Goal: Transaction & Acquisition: Purchase product/service

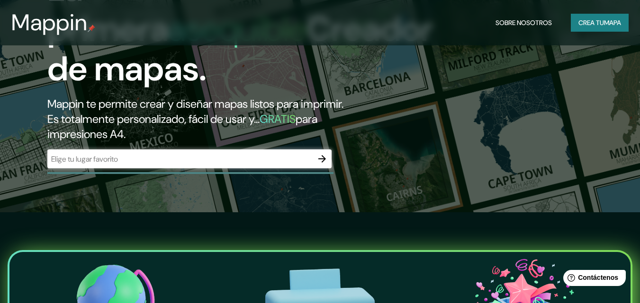
scroll to position [95, 0]
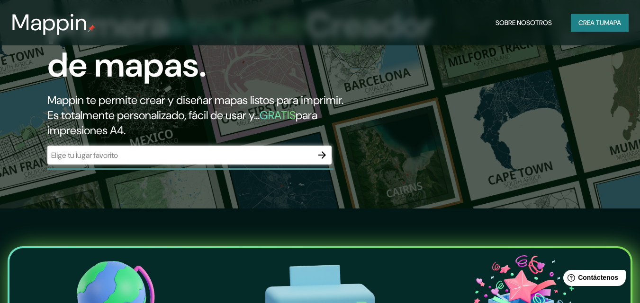
click at [140, 154] on input "text" at bounding box center [179, 155] width 265 height 11
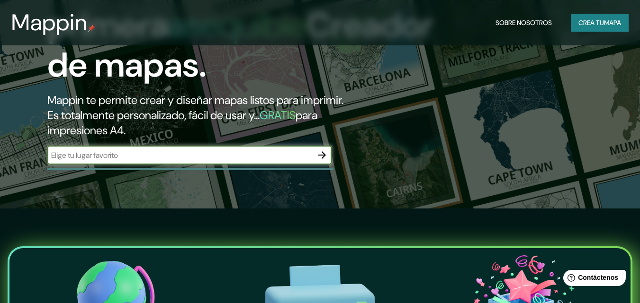
click at [228, 152] on input "text" at bounding box center [179, 155] width 265 height 11
paste input "[STREET_ADDRESS]"
type input "[STREET_ADDRESS]"
click at [321, 155] on icon "button" at bounding box center [322, 156] width 8 height 8
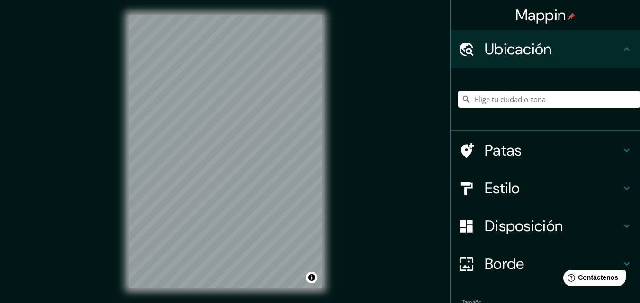
click at [621, 48] on icon at bounding box center [626, 49] width 11 height 11
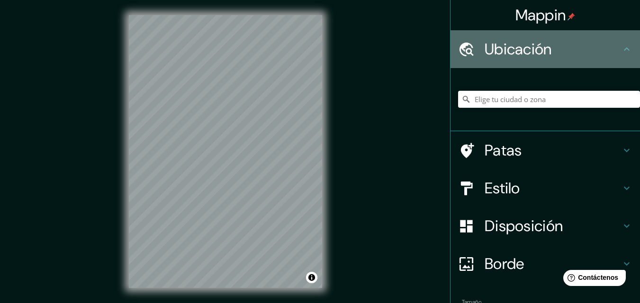
click at [625, 53] on icon at bounding box center [626, 49] width 11 height 11
click at [613, 44] on h4 "Ubicación" at bounding box center [552, 49] width 136 height 19
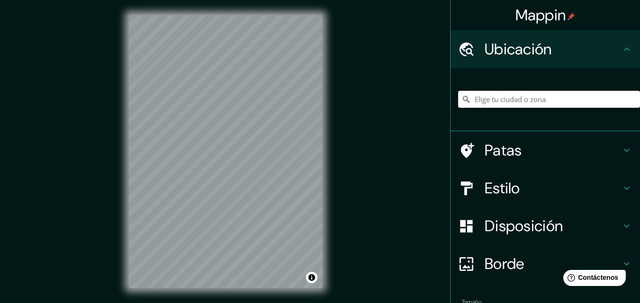
click at [514, 101] on input "Elige tu ciudad o zona" at bounding box center [549, 99] width 182 height 17
paste input "[STREET_ADDRESS]"
type input "[STREET_ADDRESS][PERSON_NAME]"
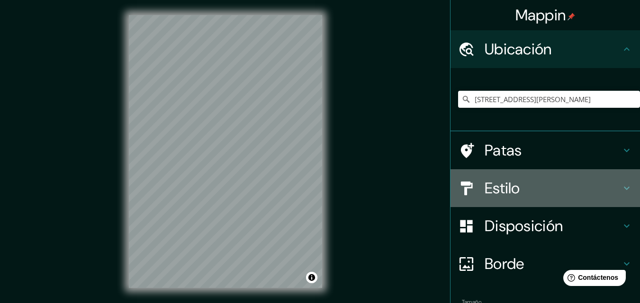
click at [621, 194] on icon at bounding box center [626, 188] width 11 height 11
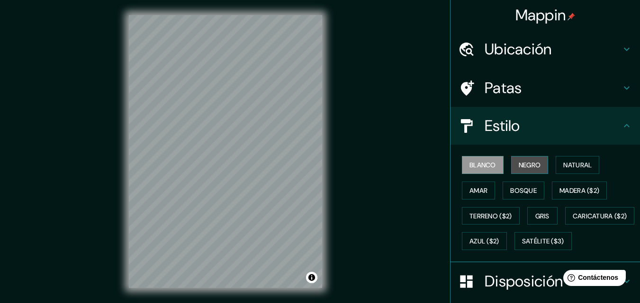
click at [529, 161] on font "Negro" at bounding box center [529, 165] width 22 height 12
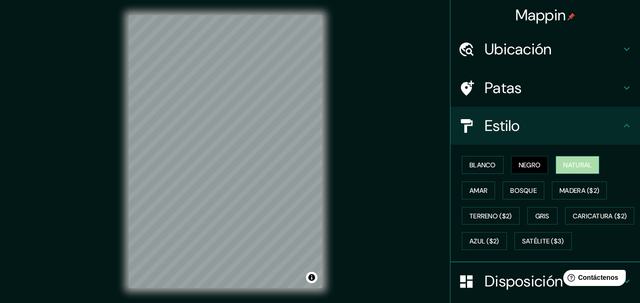
click at [566, 172] on button "Natural" at bounding box center [577, 165] width 44 height 18
click at [477, 189] on font "Amar" at bounding box center [478, 191] width 18 height 9
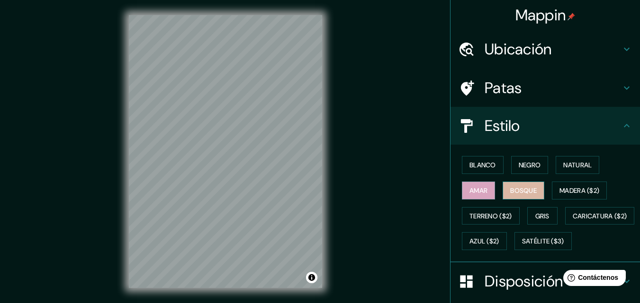
click at [518, 191] on font "Bosque" at bounding box center [523, 191] width 27 height 9
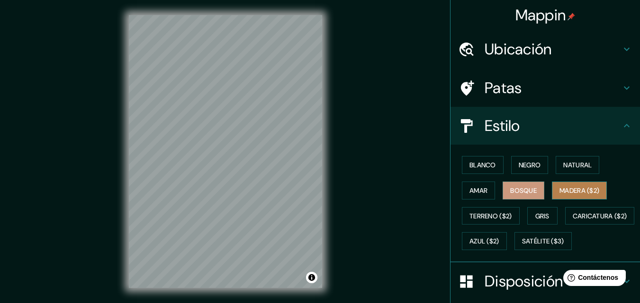
click at [578, 196] on font "Madera ($2)" at bounding box center [579, 191] width 40 height 12
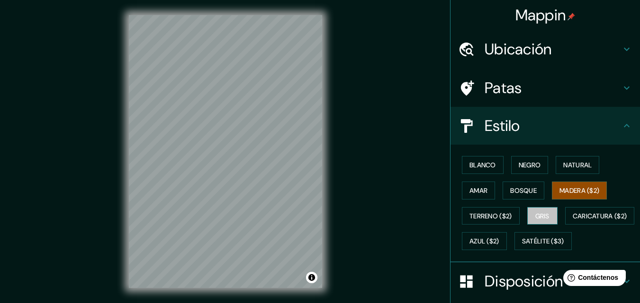
click at [547, 221] on button "Gris" at bounding box center [542, 216] width 30 height 18
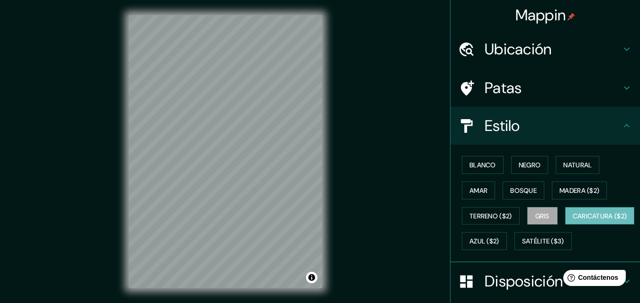
click at [572, 221] on font "Caricatura ($2)" at bounding box center [599, 216] width 54 height 9
click at [499, 246] on font "Azul ($2)" at bounding box center [484, 241] width 30 height 12
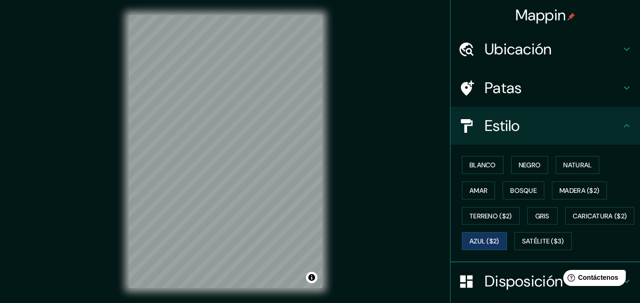
scroll to position [47, 0]
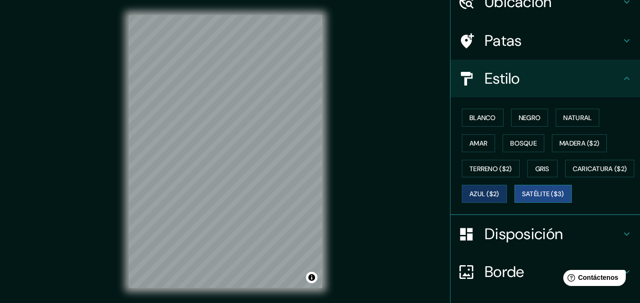
click at [522, 199] on font "Satélite ($3)" at bounding box center [543, 194] width 42 height 9
click at [517, 141] on font "Bosque" at bounding box center [523, 143] width 27 height 9
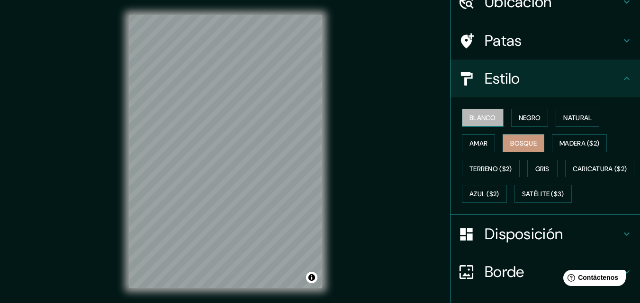
click at [490, 123] on font "Blanco" at bounding box center [482, 118] width 27 height 12
click at [522, 120] on font "Negro" at bounding box center [529, 118] width 22 height 9
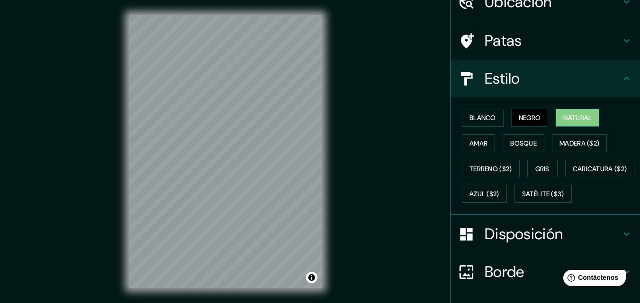
click at [571, 118] on font "Natural" at bounding box center [577, 118] width 28 height 9
click at [478, 147] on font "Amar" at bounding box center [478, 143] width 18 height 9
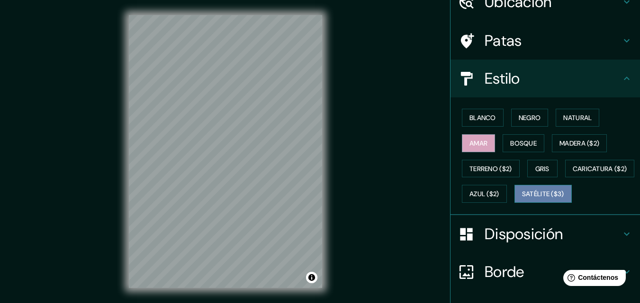
click at [522, 199] on font "Satélite ($3)" at bounding box center [543, 194] width 42 height 9
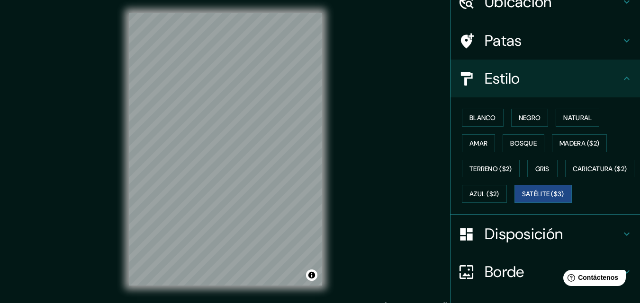
scroll to position [12, 0]
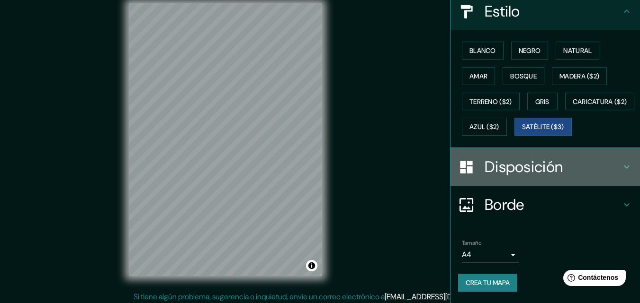
click at [581, 160] on h4 "Disposición" at bounding box center [552, 167] width 136 height 19
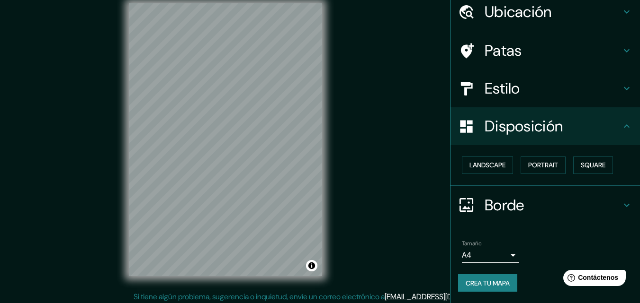
scroll to position [38, 0]
click at [479, 163] on font "Paisaje" at bounding box center [481, 165] width 24 height 9
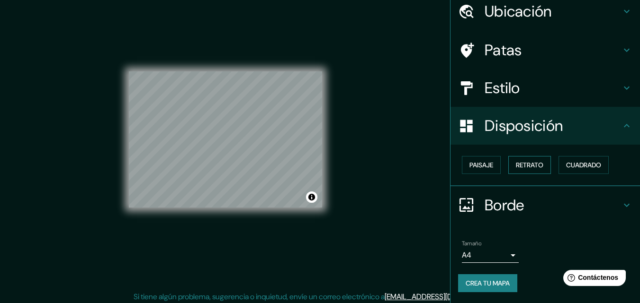
click at [535, 170] on font "Retrato" at bounding box center [529, 165] width 27 height 12
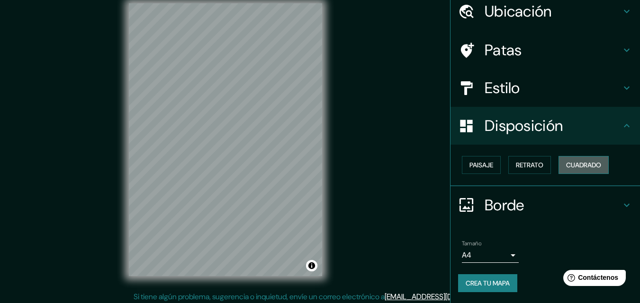
click at [584, 167] on font "Cuadrado" at bounding box center [583, 165] width 35 height 9
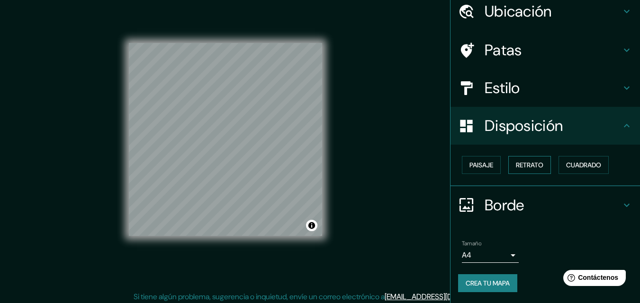
click at [508, 163] on button "Retrato" at bounding box center [529, 165] width 43 height 18
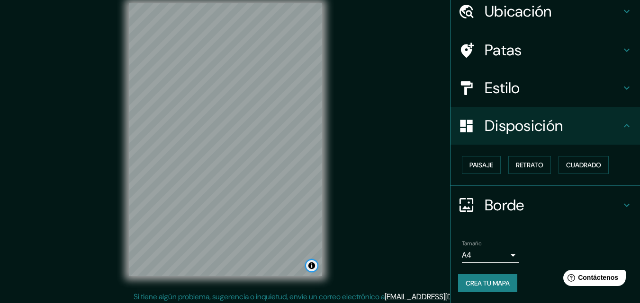
click at [310, 265] on button "Activar o desactivar atribución" at bounding box center [311, 265] width 11 height 11
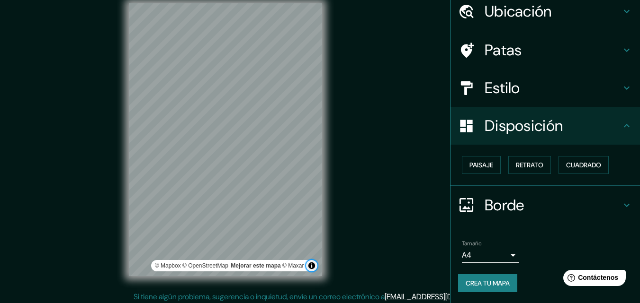
click at [310, 265] on button "Activar o desactivar atribución" at bounding box center [311, 265] width 11 height 11
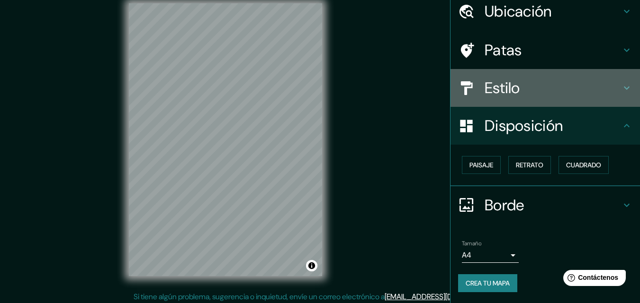
click at [624, 84] on icon at bounding box center [626, 87] width 11 height 11
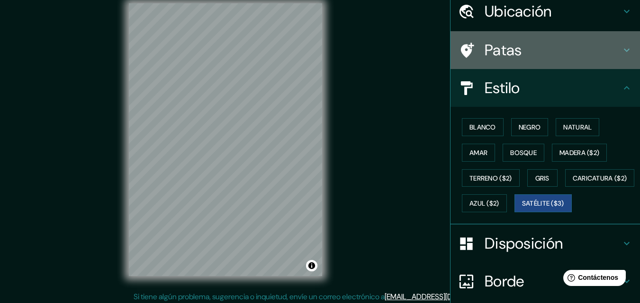
click at [618, 43] on div "Patas" at bounding box center [544, 50] width 189 height 38
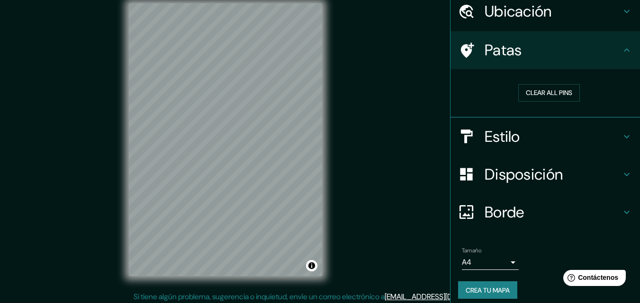
click at [621, 47] on icon at bounding box center [626, 50] width 11 height 11
click at [554, 97] on button "Clear all pins" at bounding box center [549, 93] width 62 height 18
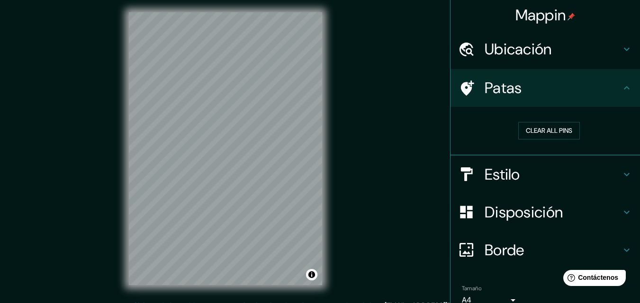
scroll to position [0, 0]
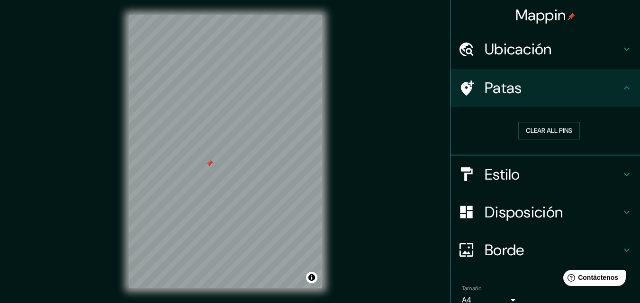
drag, startPoint x: 228, startPoint y: 170, endPoint x: 210, endPoint y: 162, distance: 19.5
click at [210, 162] on div at bounding box center [209, 164] width 8 height 8
click at [215, 168] on div at bounding box center [217, 167] width 8 height 8
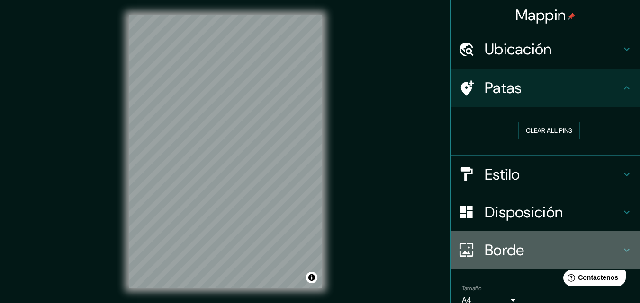
click at [512, 254] on font "Borde" at bounding box center [504, 251] width 40 height 20
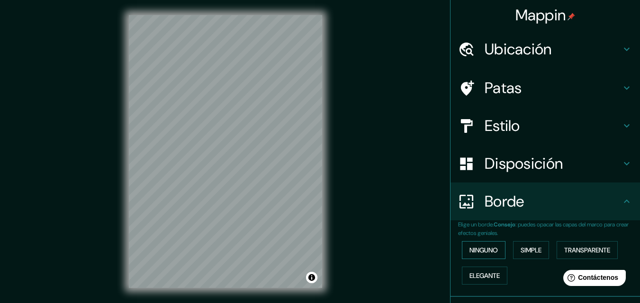
click at [482, 251] on font "Ninguno" at bounding box center [483, 250] width 28 height 9
click at [520, 252] on font "Simple" at bounding box center [530, 250] width 21 height 9
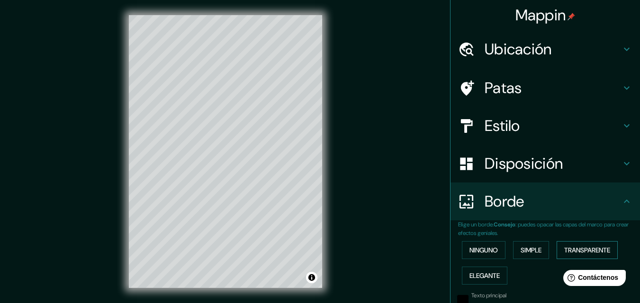
click at [583, 254] on font "Transparente" at bounding box center [587, 250] width 46 height 9
click at [495, 273] on button "Elegante" at bounding box center [484, 276] width 45 height 18
click at [482, 247] on font "Ninguno" at bounding box center [483, 250] width 28 height 9
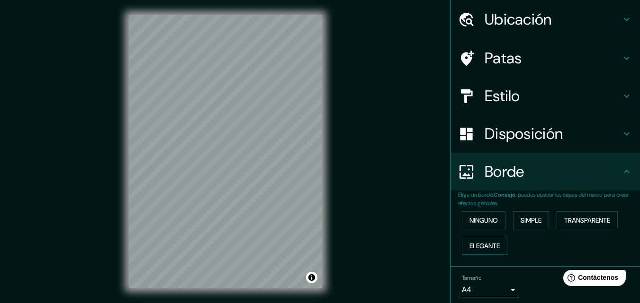
scroll to position [64, 0]
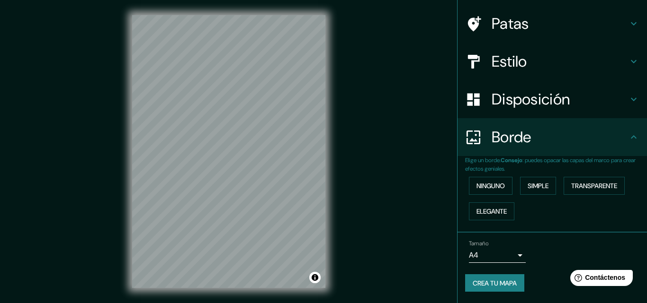
click at [505, 259] on body "Mappin [GEOGRAPHIC_DATA][STREET_ADDRESS][PERSON_NAME][STREET_ADDRESS][PERSON_NA…" at bounding box center [323, 151] width 647 height 303
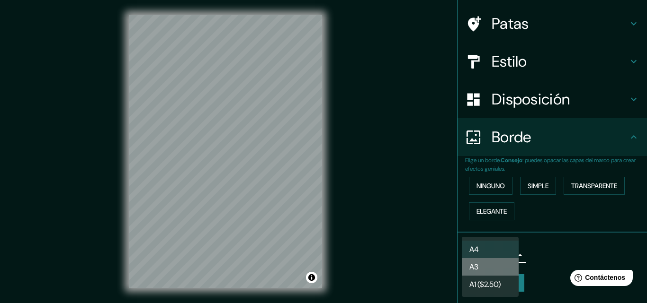
click at [496, 270] on li "A3" at bounding box center [490, 268] width 57 height 18
click at [505, 257] on body "Mappin [GEOGRAPHIC_DATA][STREET_ADDRESS][PERSON_NAME][STREET_ADDRESS][PERSON_NA…" at bounding box center [323, 151] width 647 height 303
click at [495, 250] on li "A4" at bounding box center [490, 250] width 57 height 18
type input "single"
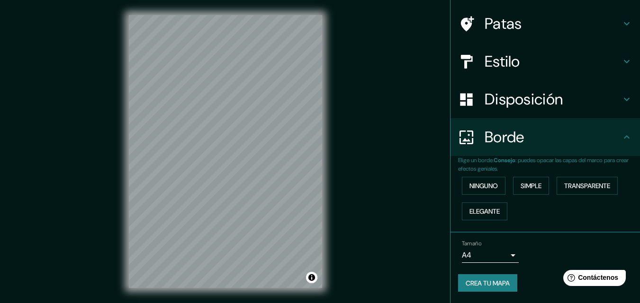
click at [537, 239] on div "Tamaño A4 single" at bounding box center [545, 252] width 174 height 30
click at [496, 285] on font "Crea tu mapa" at bounding box center [487, 283] width 44 height 9
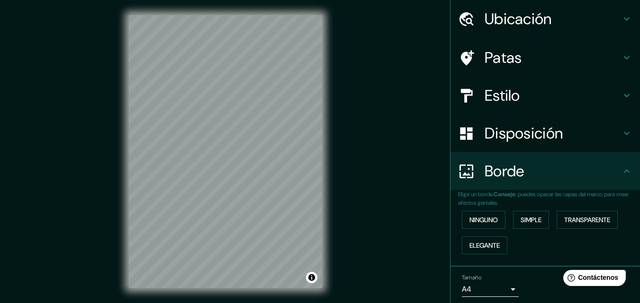
scroll to position [0, 0]
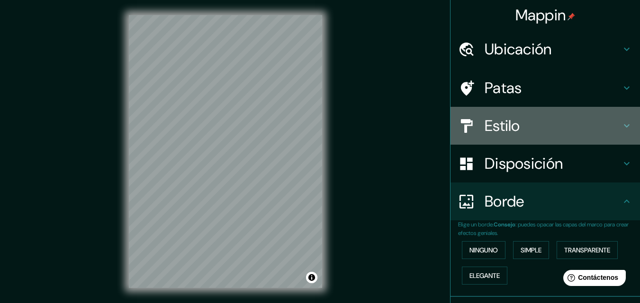
click at [576, 120] on h4 "Estilo" at bounding box center [552, 125] width 136 height 19
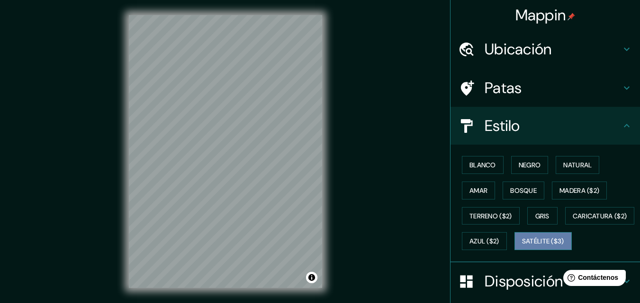
click at [522, 246] on font "Satélite ($3)" at bounding box center [543, 242] width 42 height 9
